Goal: Task Accomplishment & Management: Use online tool/utility

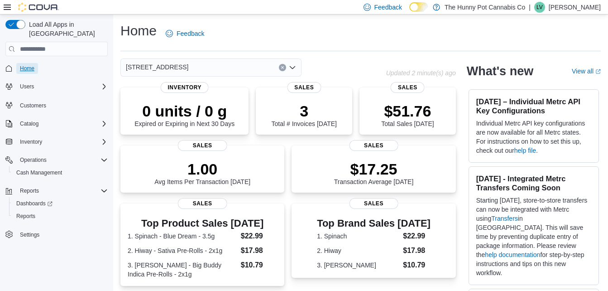
click at [31, 65] on span "Home" at bounding box center [27, 68] width 14 height 7
click at [24, 212] on span "Reports" at bounding box center [25, 215] width 19 height 7
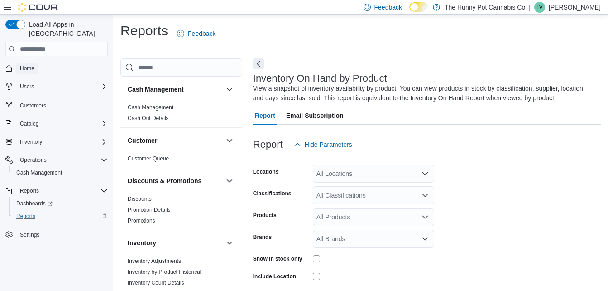
click at [26, 65] on span "Home" at bounding box center [27, 68] width 14 height 7
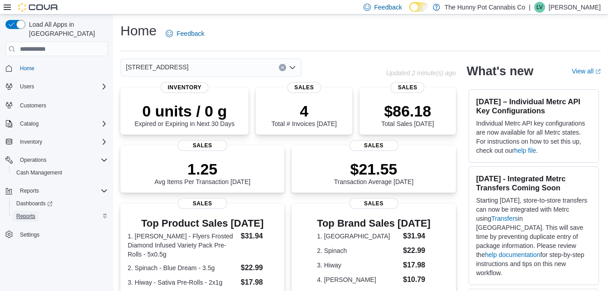
click at [28, 212] on span "Reports" at bounding box center [25, 215] width 19 height 7
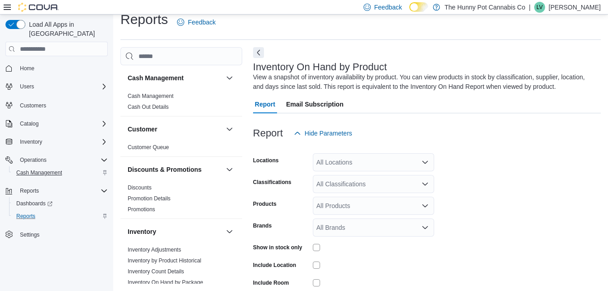
scroll to position [30, 0]
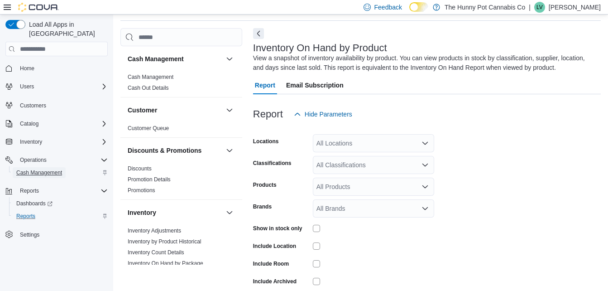
click at [34, 169] on span "Cash Management" at bounding box center [39, 172] width 46 height 7
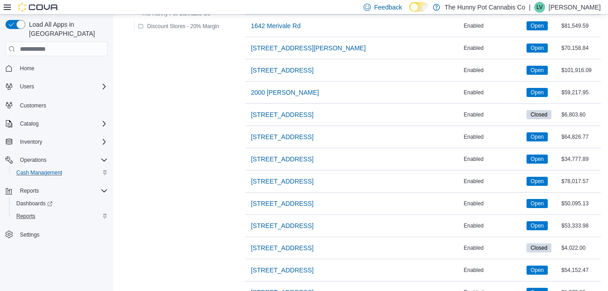
scroll to position [355, 0]
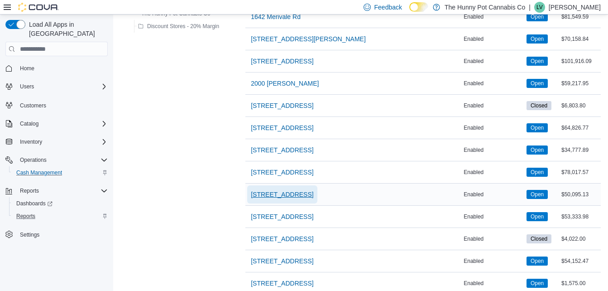
drag, startPoint x: 286, startPoint y: 195, endPoint x: 318, endPoint y: 192, distance: 32.8
click at [318, 192] on div "2500 Hurontario St" at bounding box center [353, 194] width 216 height 22
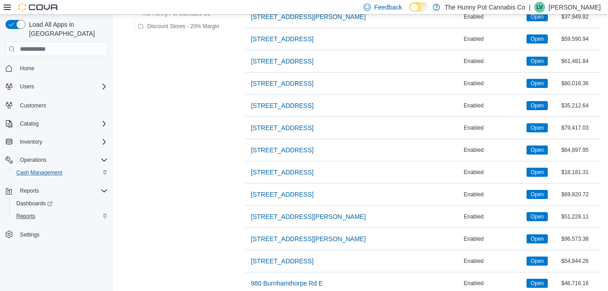
scroll to position [750, 0]
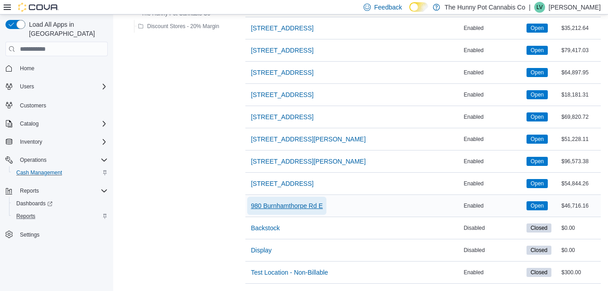
click at [296, 201] on span "980 Burnhamthorpe Rd E" at bounding box center [287, 205] width 72 height 9
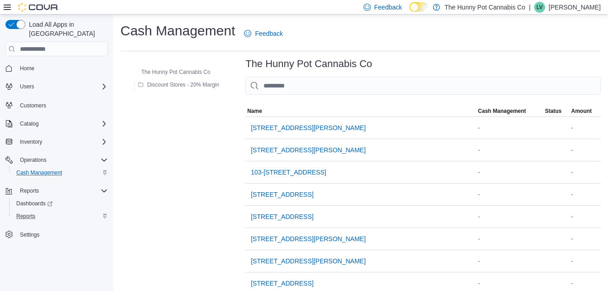
scroll to position [750, 0]
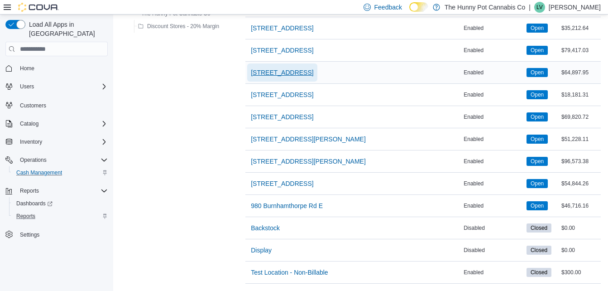
click at [267, 71] on span "5035 Hurontario St" at bounding box center [282, 72] width 63 height 18
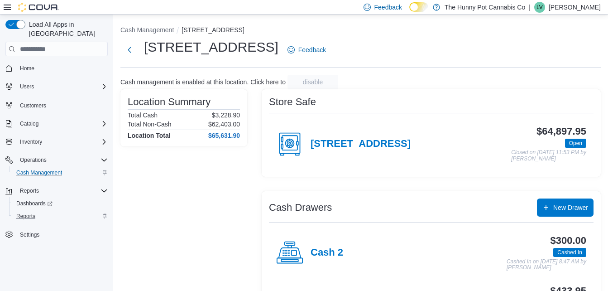
scroll to position [52, 0]
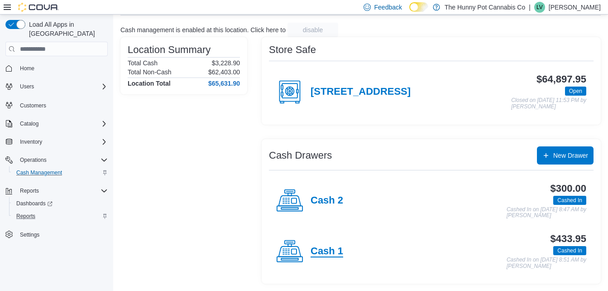
click at [327, 250] on h4 "Cash 1" at bounding box center [327, 251] width 33 height 12
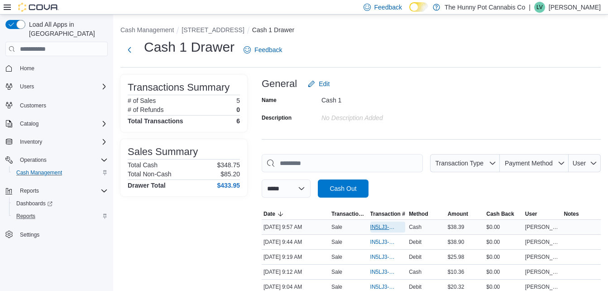
click at [381, 224] on span "IN5LJ3-5754593" at bounding box center [383, 226] width 26 height 7
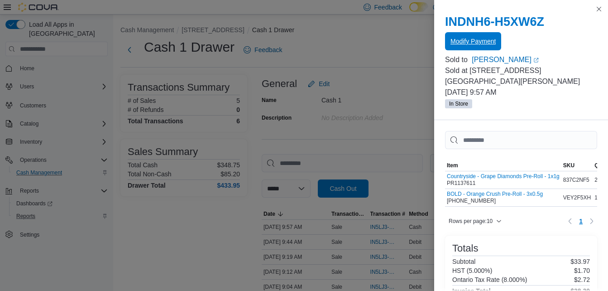
click at [471, 34] on span "Modify Payment" at bounding box center [473, 41] width 45 height 18
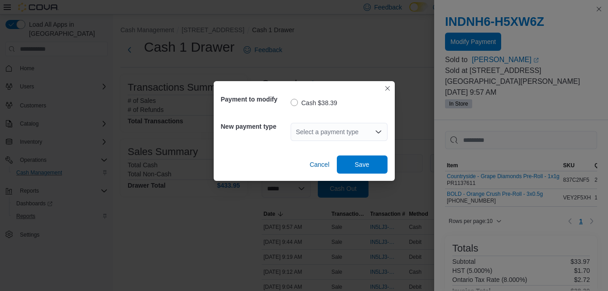
click at [325, 127] on div "Select a payment type" at bounding box center [339, 132] width 97 height 18
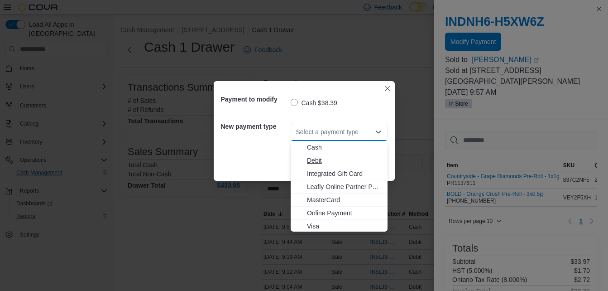
click at [313, 160] on span "Debit" at bounding box center [344, 160] width 75 height 9
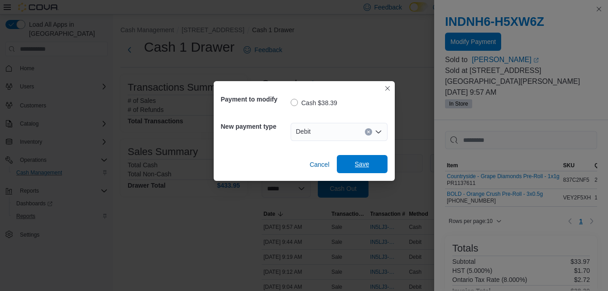
click at [355, 161] on span "Save" at bounding box center [362, 163] width 14 height 9
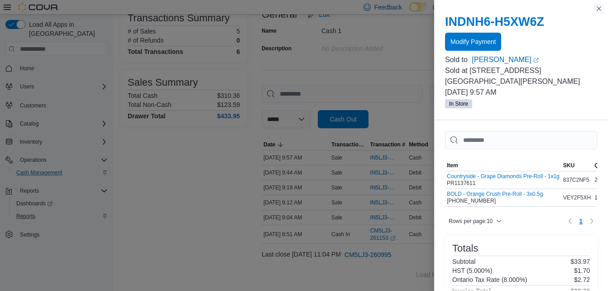
click at [596, 9] on button "Close this dialog" at bounding box center [599, 8] width 11 height 11
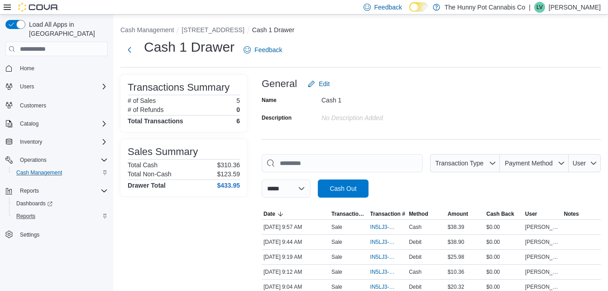
click at [42, 63] on span "Home" at bounding box center [61, 68] width 91 height 11
